Goal: Information Seeking & Learning: Check status

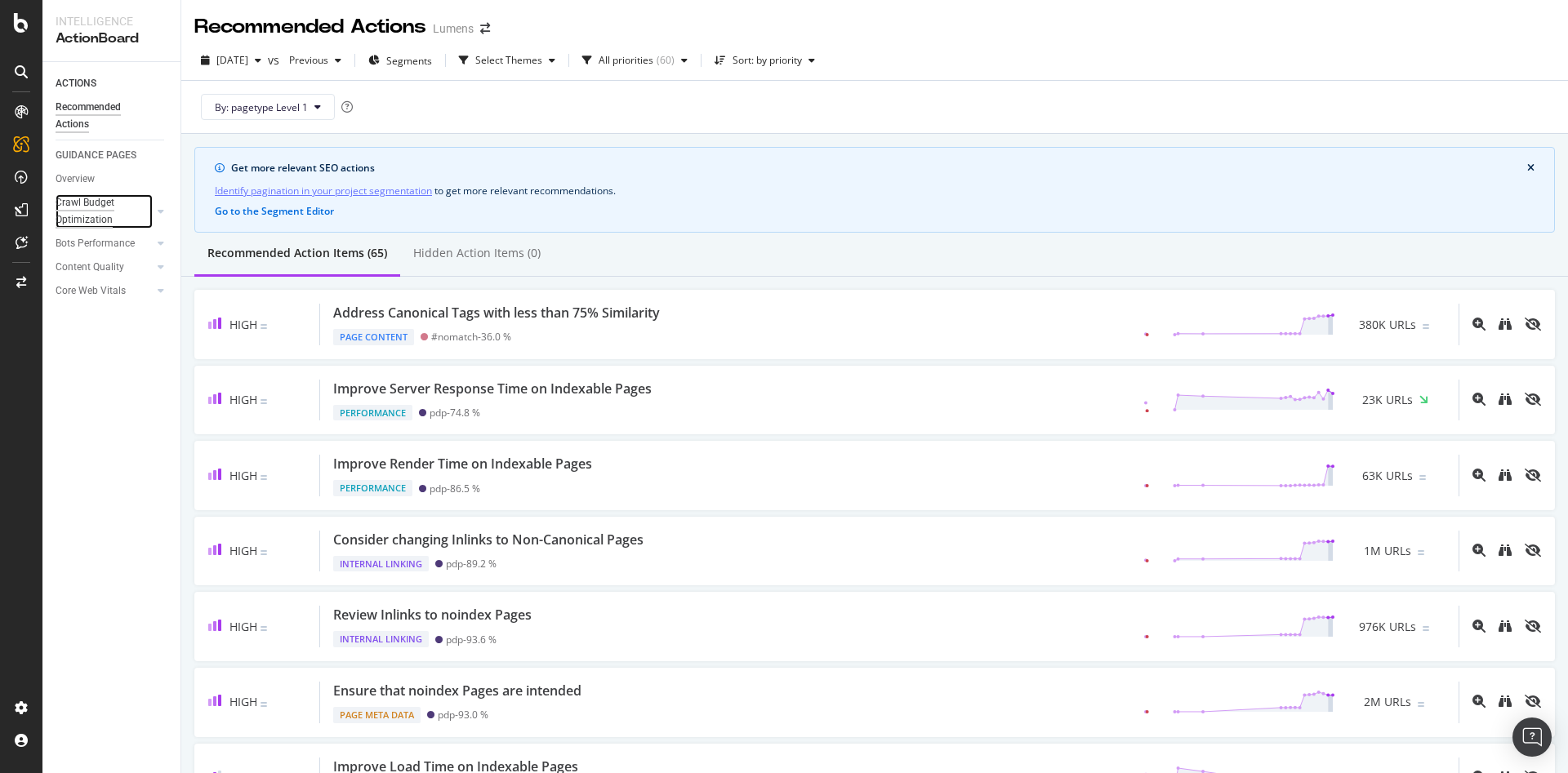
click at [74, 211] on div "Crawl Budget Optimization" at bounding box center [99, 211] width 86 height 34
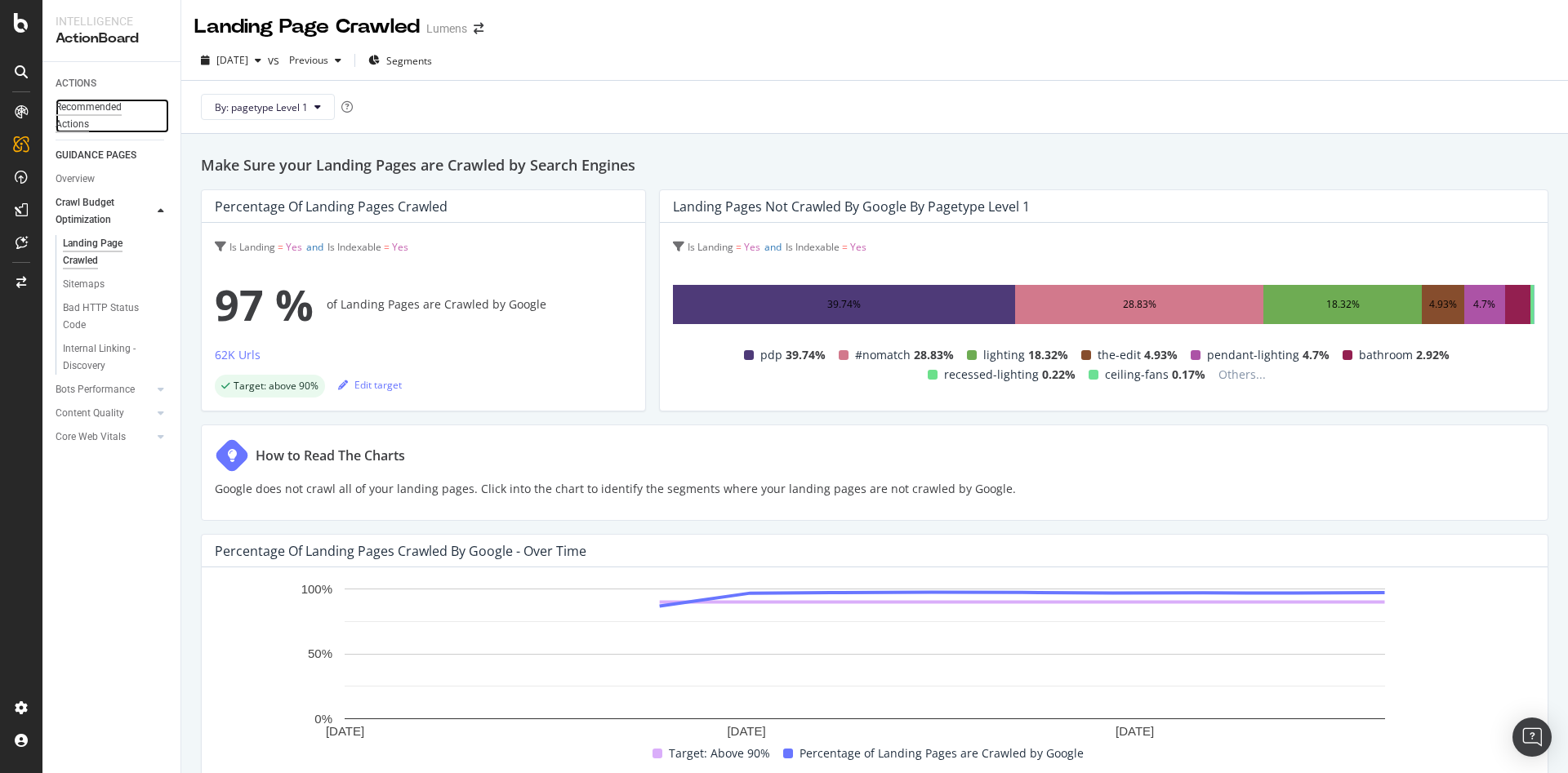
click at [81, 124] on div "Recommended Actions" at bounding box center [104, 115] width 98 height 34
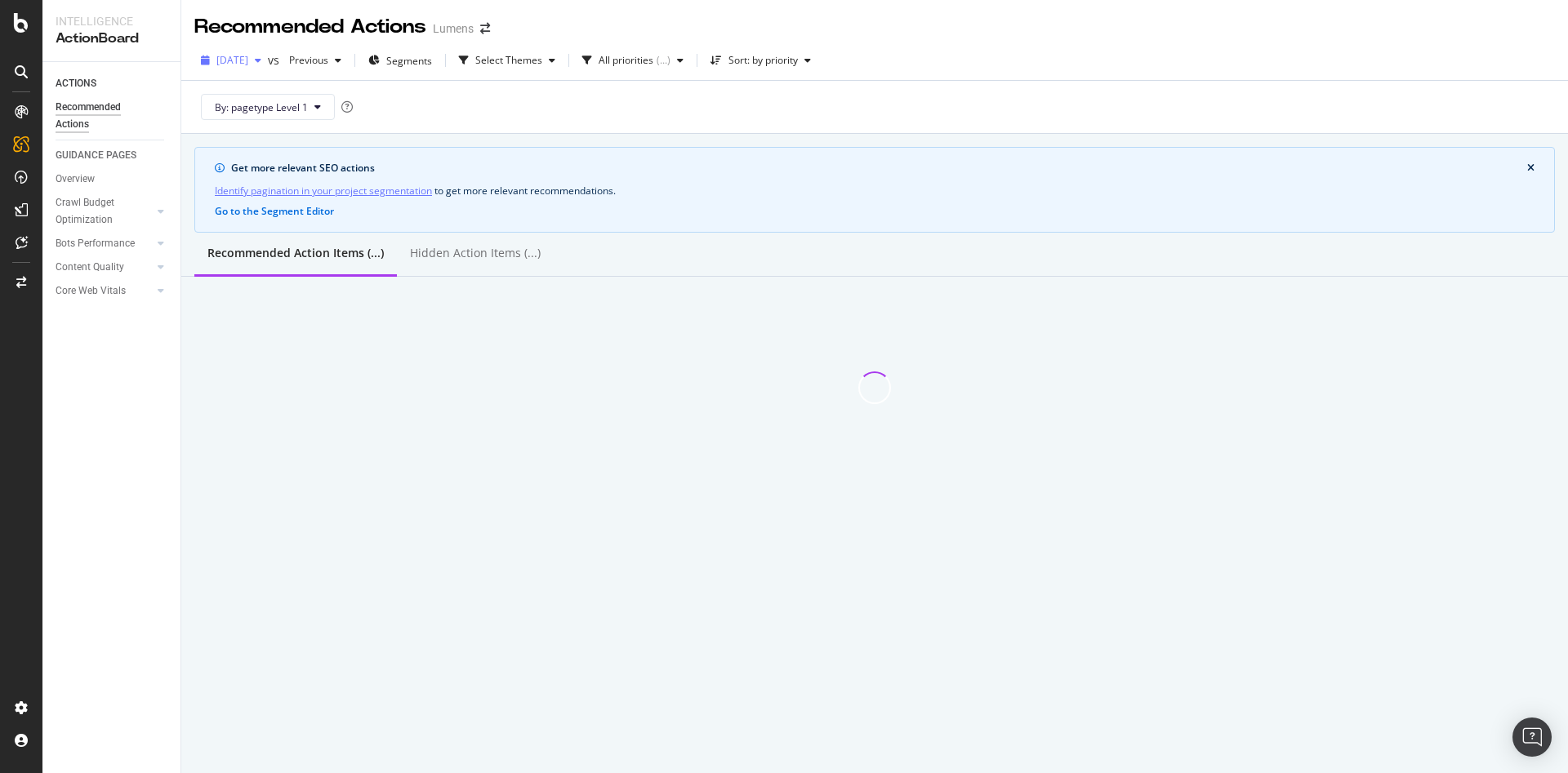
click at [248, 58] on span "[DATE]" at bounding box center [232, 60] width 32 height 14
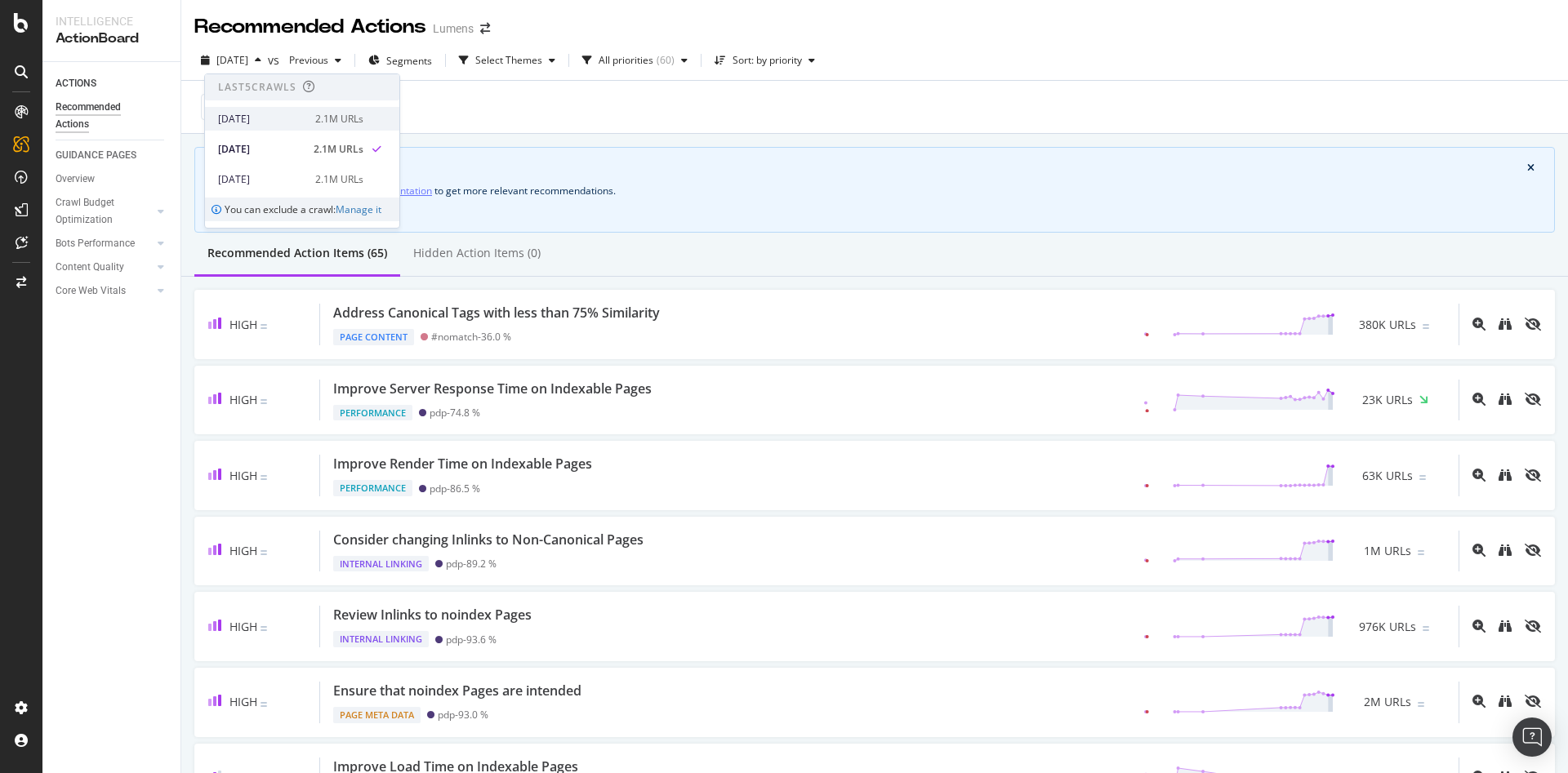
click at [273, 116] on div "[DATE]" at bounding box center [261, 119] width 88 height 15
